Goal: Complete application form: Complete application form

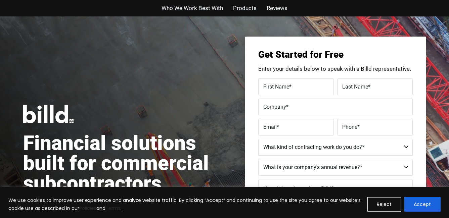
click at [298, 90] on label "First Name *" at bounding box center [296, 87] width 66 height 10
click at [298, 90] on input "First Name *" at bounding box center [296, 87] width 76 height 17
click at [296, 87] on input "First Name *" at bounding box center [296, 87] width 76 height 17
type input "[PERSON_NAME]"
type input "dokey"
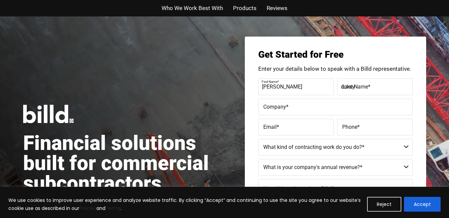
type input "S&D LOGGING AND CONSTRUCTION"
type input "[EMAIL_ADDRESS][DOMAIN_NAME]"
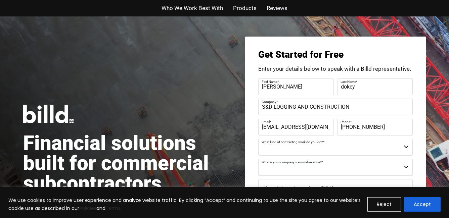
type input "[PHONE_NUMBER]"
click at [406, 147] on select "Commercial Commercial and Residential Residential Not a Contractor" at bounding box center [335, 147] width 155 height 17
select select "Commercial and Residential"
click at [258, 139] on select "Commercial Commercial and Residential Residential Not a Contractor" at bounding box center [335, 147] width 155 height 17
drag, startPoint x: 405, startPoint y: 160, endPoint x: 402, endPoint y: 169, distance: 8.9
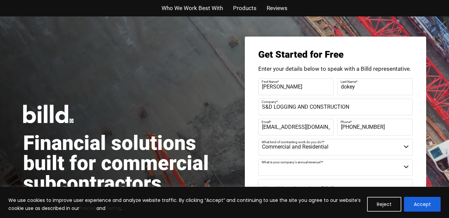
click at [402, 169] on select "$40M + $25M - $40M $8M - $25M $4M - $8M $2M - $4M $1M - $2M Less than $1M" at bounding box center [335, 167] width 155 height 17
select select "Less than $1M"
click at [258, 159] on select "$40M + $25M - $40M $8M - $25M $4M - $8M $2M - $4M $1M - $2M Less than $1M" at bounding box center [335, 167] width 155 height 17
click at [271, 149] on select "Commercial Commercial and Residential Residential Not a Contractor" at bounding box center [335, 147] width 155 height 17
click at [258, 139] on select "Commercial Commercial and Residential Residential Not a Contractor" at bounding box center [335, 147] width 155 height 17
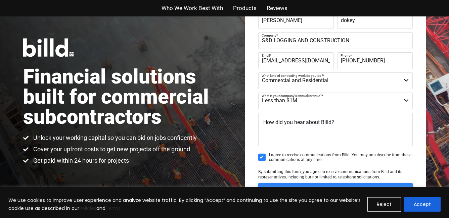
scroll to position [67, 0]
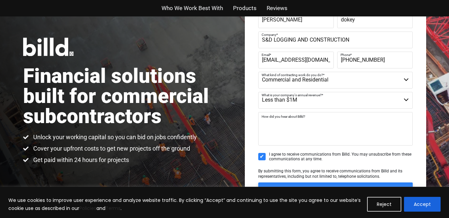
click at [290, 132] on textarea "How did you hear about Billd?" at bounding box center [335, 129] width 155 height 34
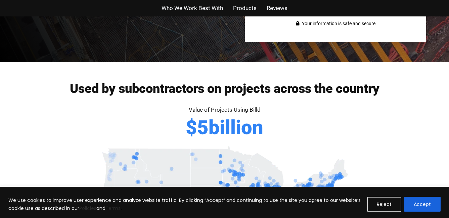
scroll to position [381, 0]
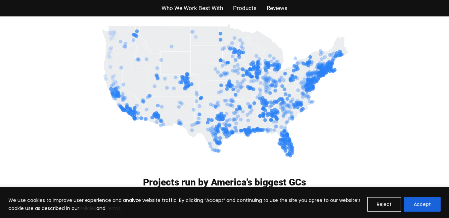
type textarea "innernet"
click at [422, 128] on div at bounding box center [224, 130] width 449 height 83
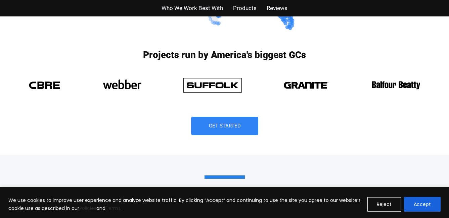
scroll to position [515, 0]
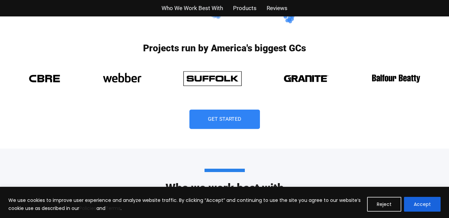
click at [231, 119] on span "Get Started" at bounding box center [225, 119] width 34 height 5
click at [231, 119] on link "Get Started" at bounding box center [224, 119] width 71 height 19
